Goal: Task Accomplishment & Management: Use online tool/utility

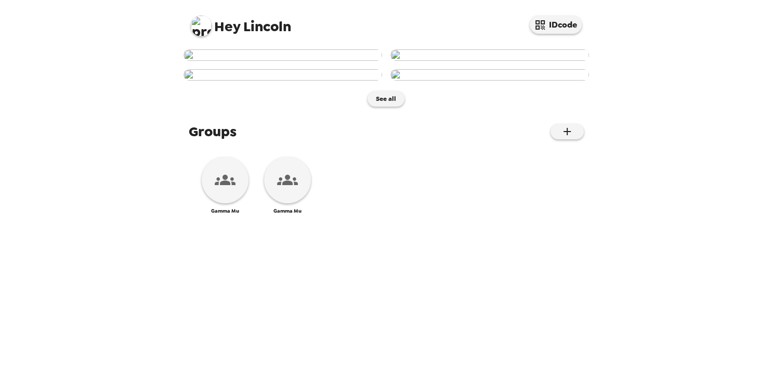
scroll to position [464, 0]
click at [213, 27] on span "Hey [PERSON_NAME]" at bounding box center [241, 21] width 100 height 23
click at [198, 27] on img at bounding box center [201, 26] width 21 height 21
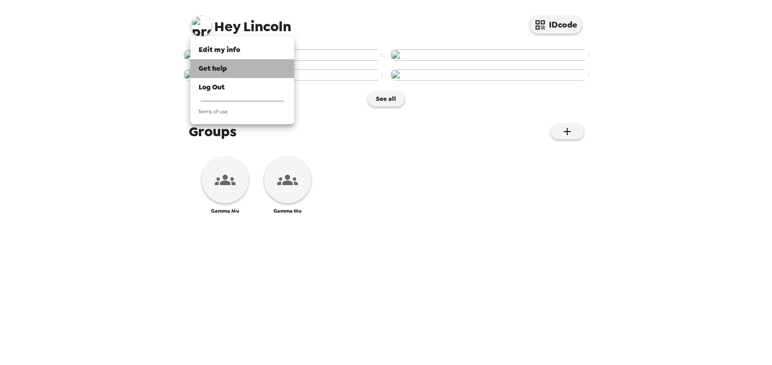
click at [225, 68] on span "Get help" at bounding box center [213, 68] width 29 height 9
click at [226, 315] on div at bounding box center [386, 182] width 772 height 365
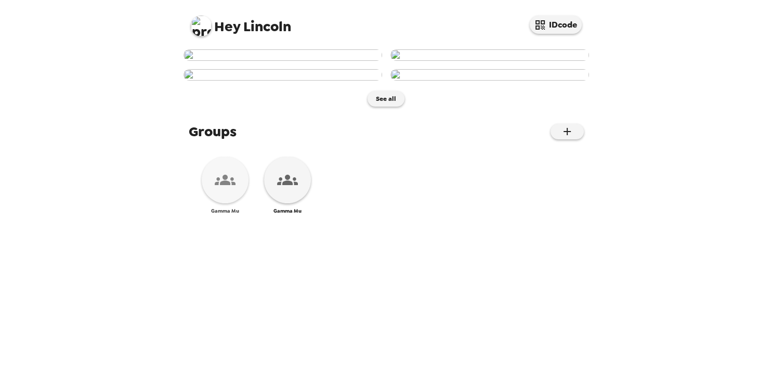
click at [223, 190] on icon at bounding box center [225, 180] width 21 height 21
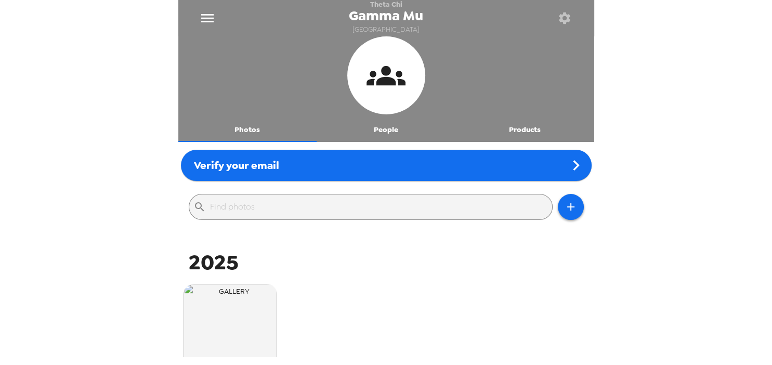
click at [517, 124] on button "Products" at bounding box center [525, 129] width 139 height 25
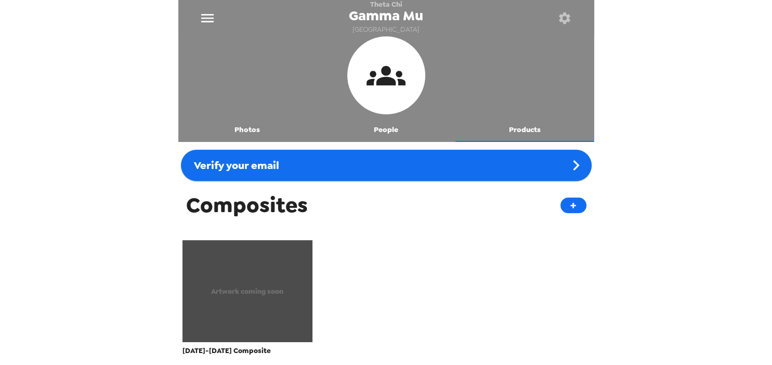
click at [265, 301] on div "Artwork coming soon" at bounding box center [248, 291] width 131 height 102
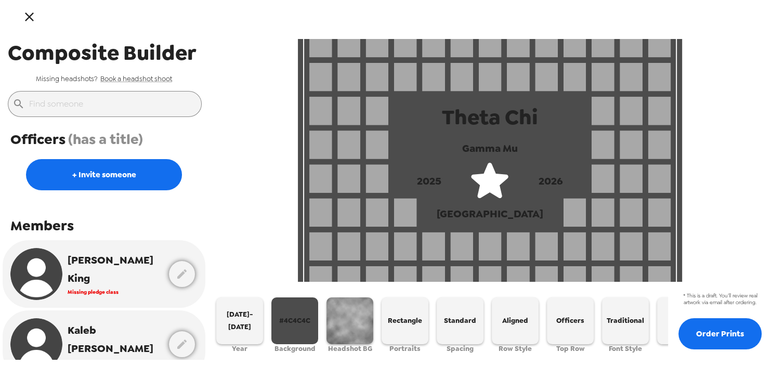
drag, startPoint x: 401, startPoint y: 173, endPoint x: 543, endPoint y: 194, distance: 143.6
click at [543, 194] on div "2025 2026" at bounding box center [490, 181] width 192 height 52
click at [247, 321] on span "[DATE]-[DATE]" at bounding box center [239, 320] width 38 height 24
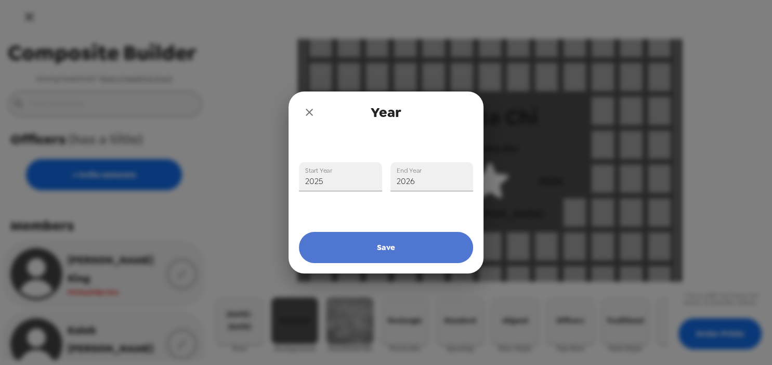
click at [382, 241] on button "Save" at bounding box center [386, 247] width 174 height 31
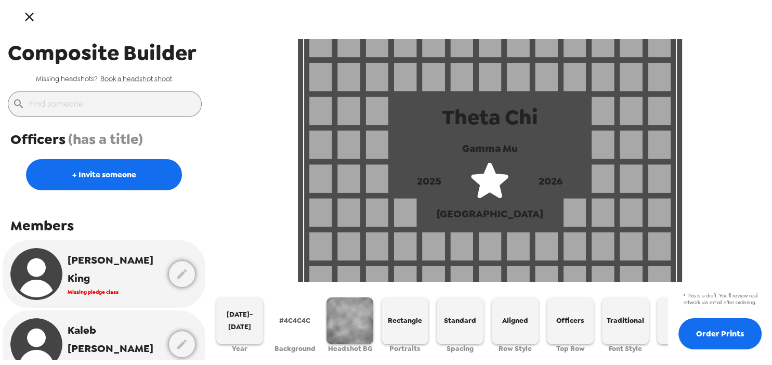
click at [301, 315] on span "#4C4C4C" at bounding box center [294, 321] width 31 height 12
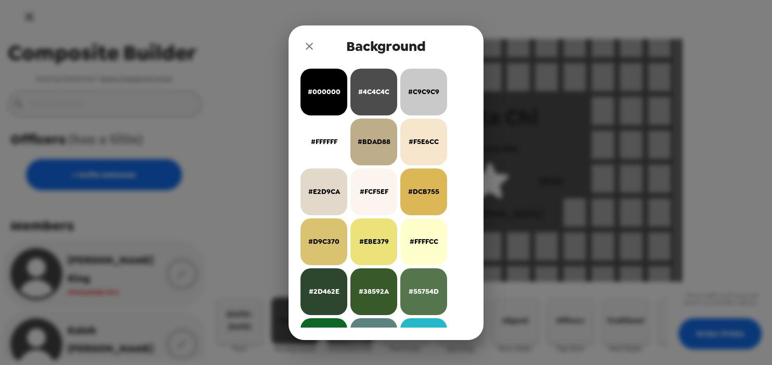
click at [573, 123] on div "Background #000000 #4C4C4C #C9C9C9 #FFFFFF #BDAD88 #F5E6CC #E2D9CA #FCF5EF #DCB…" at bounding box center [386, 182] width 772 height 365
click at [309, 45] on icon "close" at bounding box center [309, 46] width 7 height 7
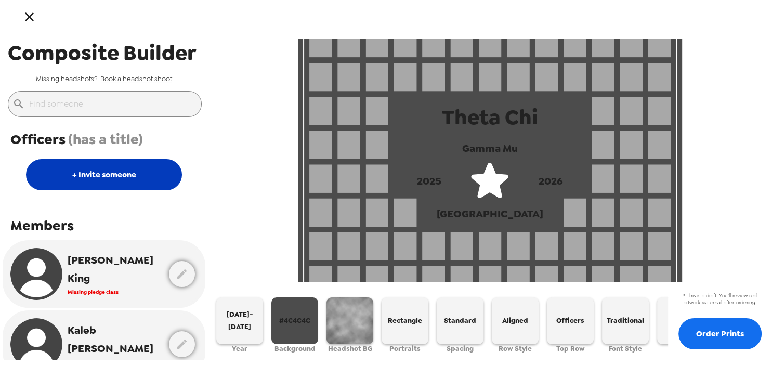
click at [122, 174] on button "+ Invite someone" at bounding box center [104, 174] width 156 height 31
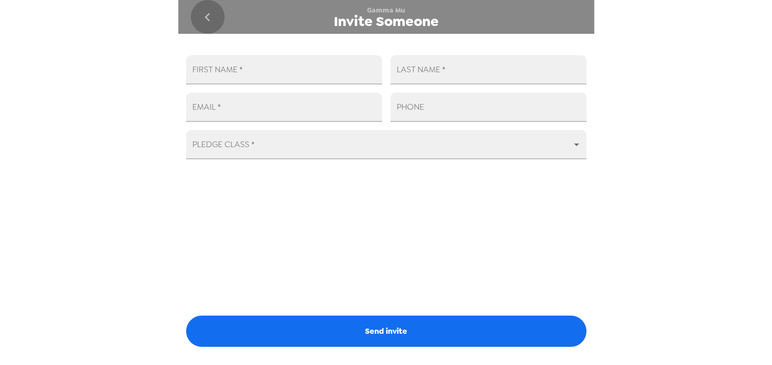
click at [198, 15] on button "go back" at bounding box center [208, 17] width 34 height 34
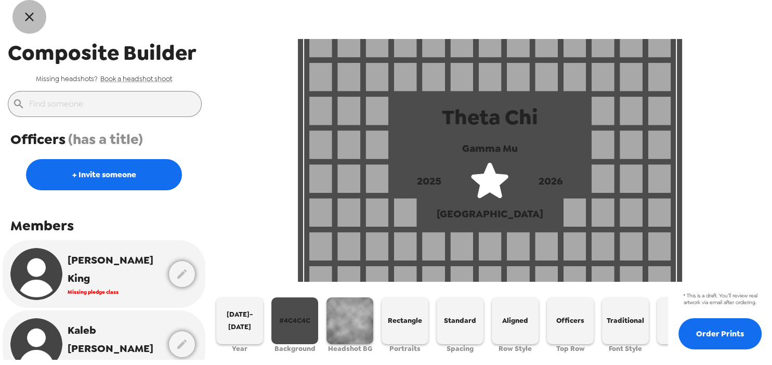
click at [28, 18] on icon "button" at bounding box center [29, 16] width 9 height 9
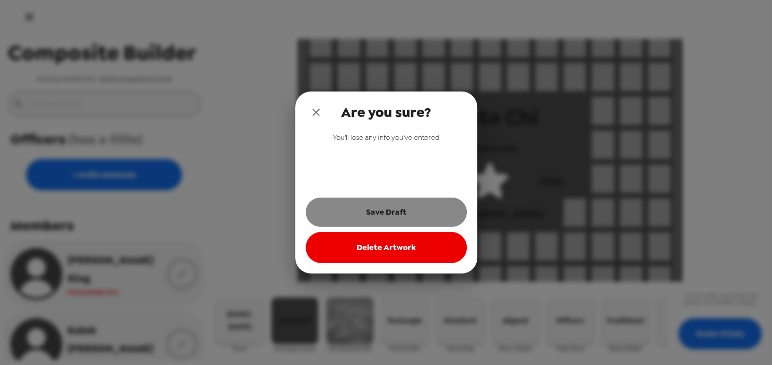
click at [397, 207] on button "Save Draft" at bounding box center [386, 212] width 161 height 29
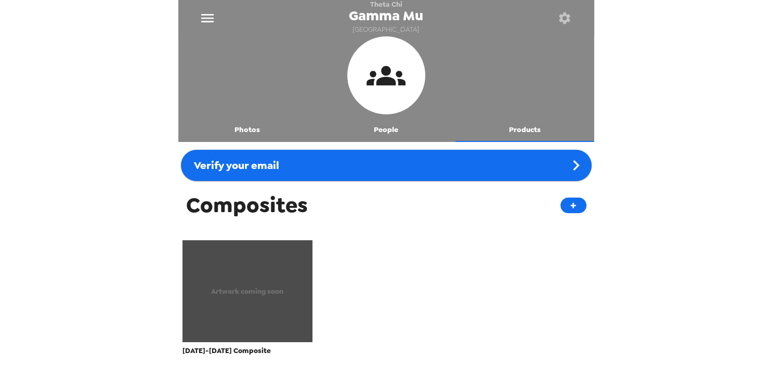
click at [390, 134] on button "People" at bounding box center [386, 129] width 139 height 25
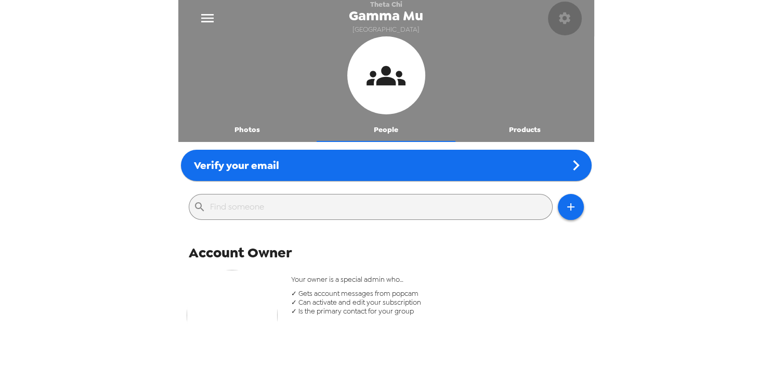
click at [563, 15] on icon "button" at bounding box center [564, 18] width 15 height 15
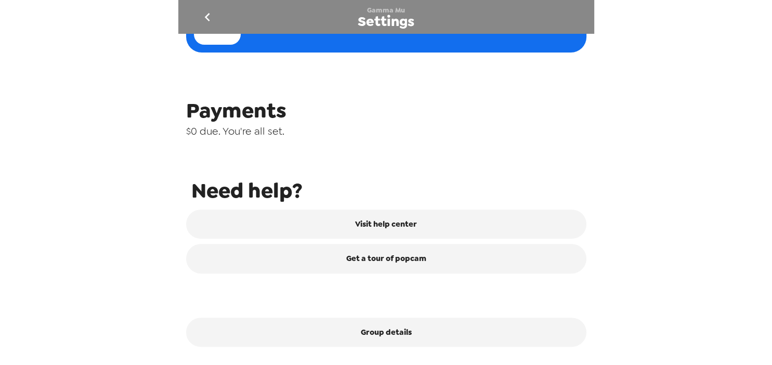
scroll to position [445, 0]
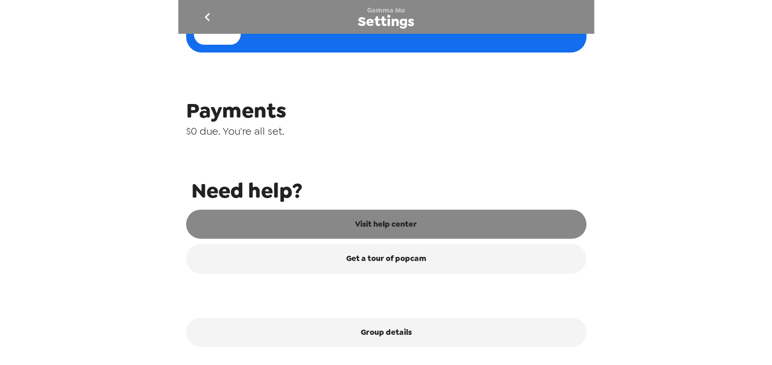
click at [383, 225] on link "Visit help center" at bounding box center [386, 224] width 400 height 29
